Goal: Task Accomplishment & Management: Use online tool/utility

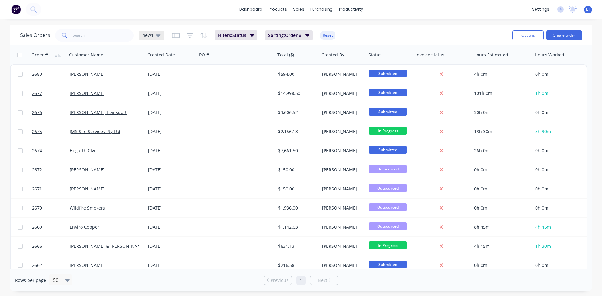
click at [154, 34] on div "new1" at bounding box center [151, 36] width 18 height 6
click at [160, 124] on button "Quotes Only" at bounding box center [177, 126] width 72 height 7
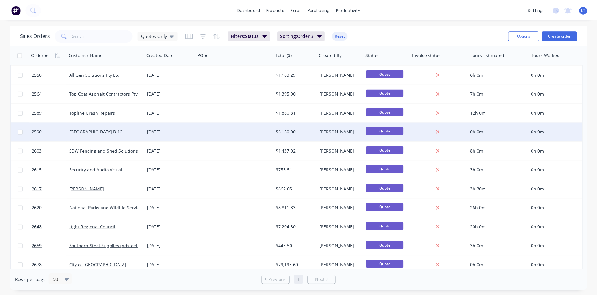
scroll to position [24, 0]
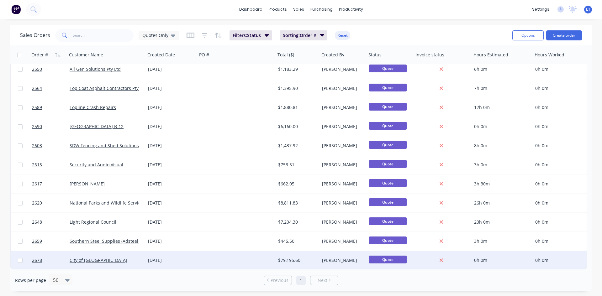
click at [129, 259] on div "City of [GEOGRAPHIC_DATA]" at bounding box center [105, 260] width 70 height 6
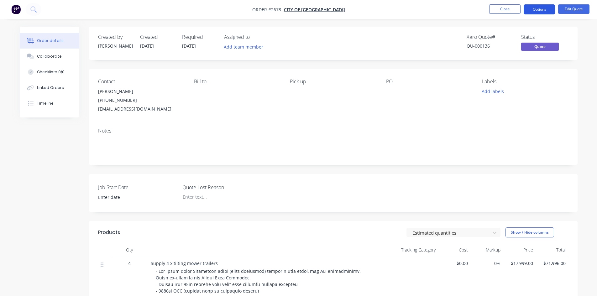
click at [532, 9] on button "Options" at bounding box center [539, 9] width 31 height 10
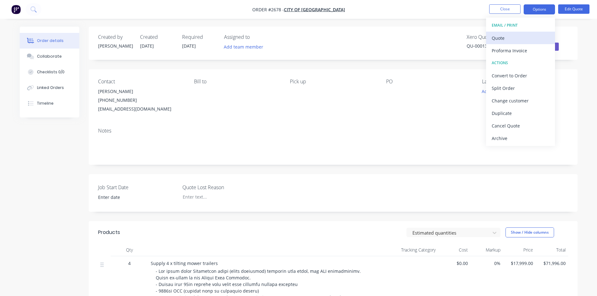
click at [504, 37] on div "Quote" at bounding box center [521, 38] width 58 height 9
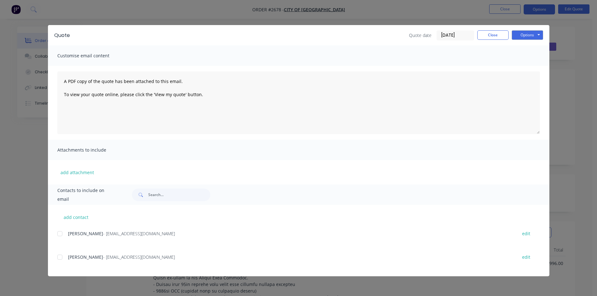
drag, startPoint x: 60, startPoint y: 232, endPoint x: 60, endPoint y: 253, distance: 21.0
click at [60, 235] on div at bounding box center [60, 234] width 13 height 13
drag, startPoint x: 58, startPoint y: 259, endPoint x: 103, endPoint y: 260, distance: 44.2
click at [59, 259] on div at bounding box center [60, 257] width 13 height 13
click at [523, 37] on button "Options" at bounding box center [527, 34] width 31 height 9
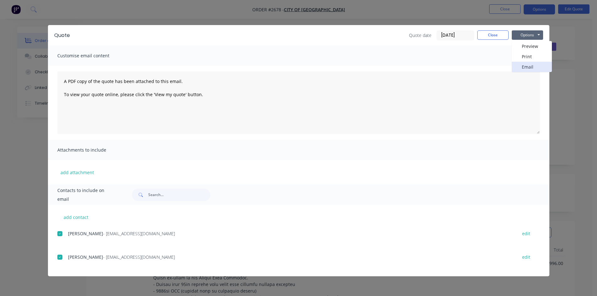
click at [531, 69] on button "Email" at bounding box center [532, 67] width 40 height 10
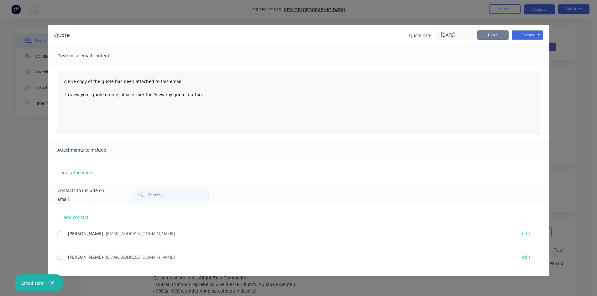
click at [495, 35] on button "Close" at bounding box center [493, 34] width 31 height 9
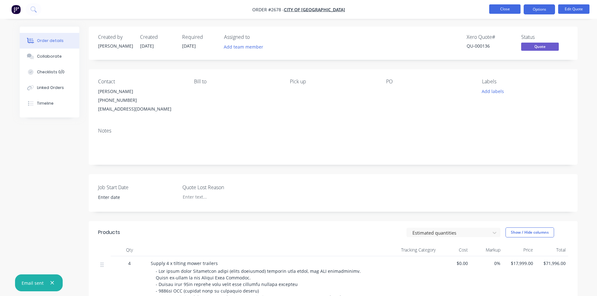
click at [511, 10] on button "Close" at bounding box center [505, 8] width 31 height 9
